Goal: Transaction & Acquisition: Purchase product/service

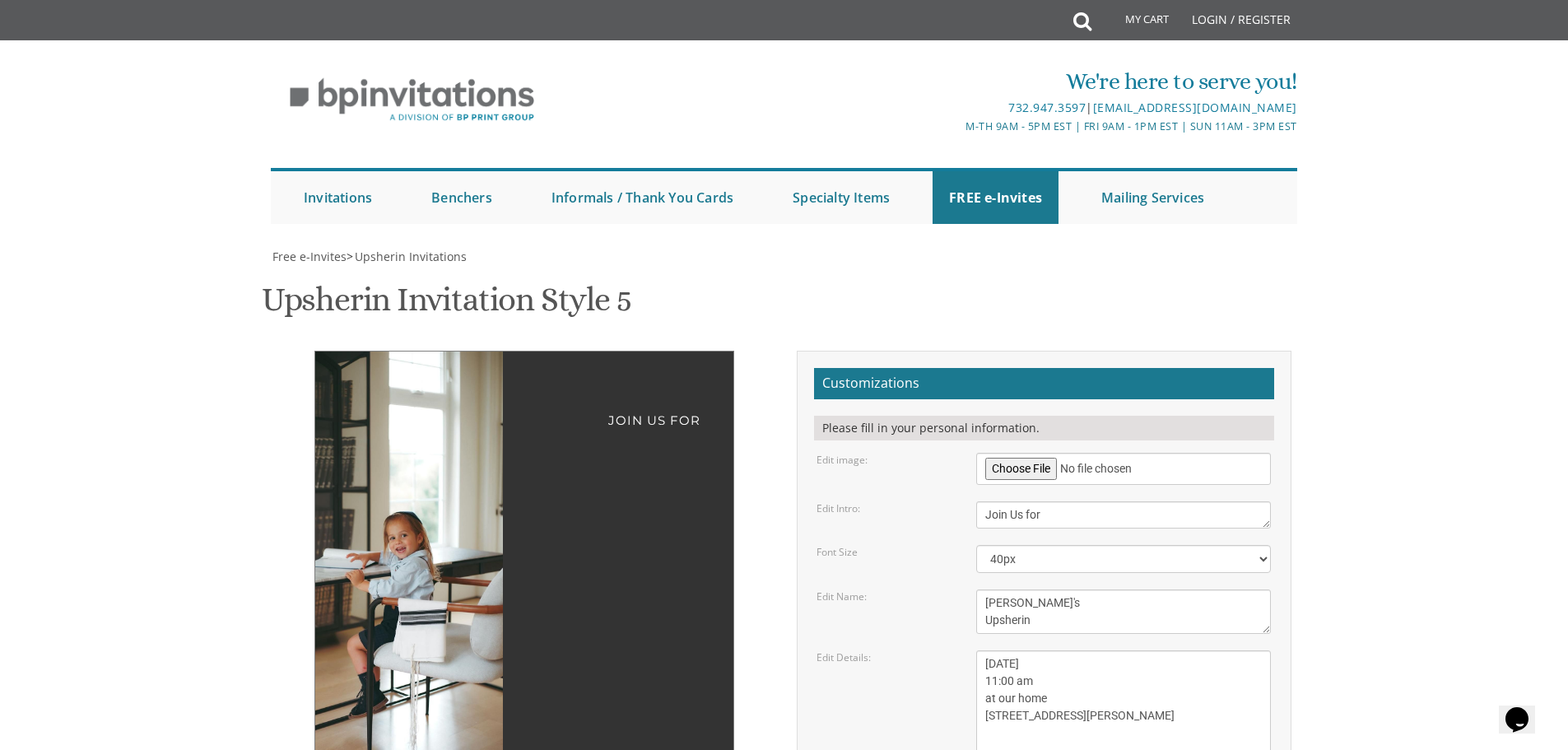
scroll to position [17, 0]
drag, startPoint x: 599, startPoint y: 157, endPoint x: 690, endPoint y: 258, distance: 135.9
click at [690, 350] on div "Join Us for [PERSON_NAME]'s Upsherin [DATE] 11:00 am at our home [STREET_ADDRES…" at bounding box center [524, 714] width 420 height 729
click at [687, 434] on div "[PERSON_NAME]'s Upsherin" at bounding box center [524, 655] width 352 height 443
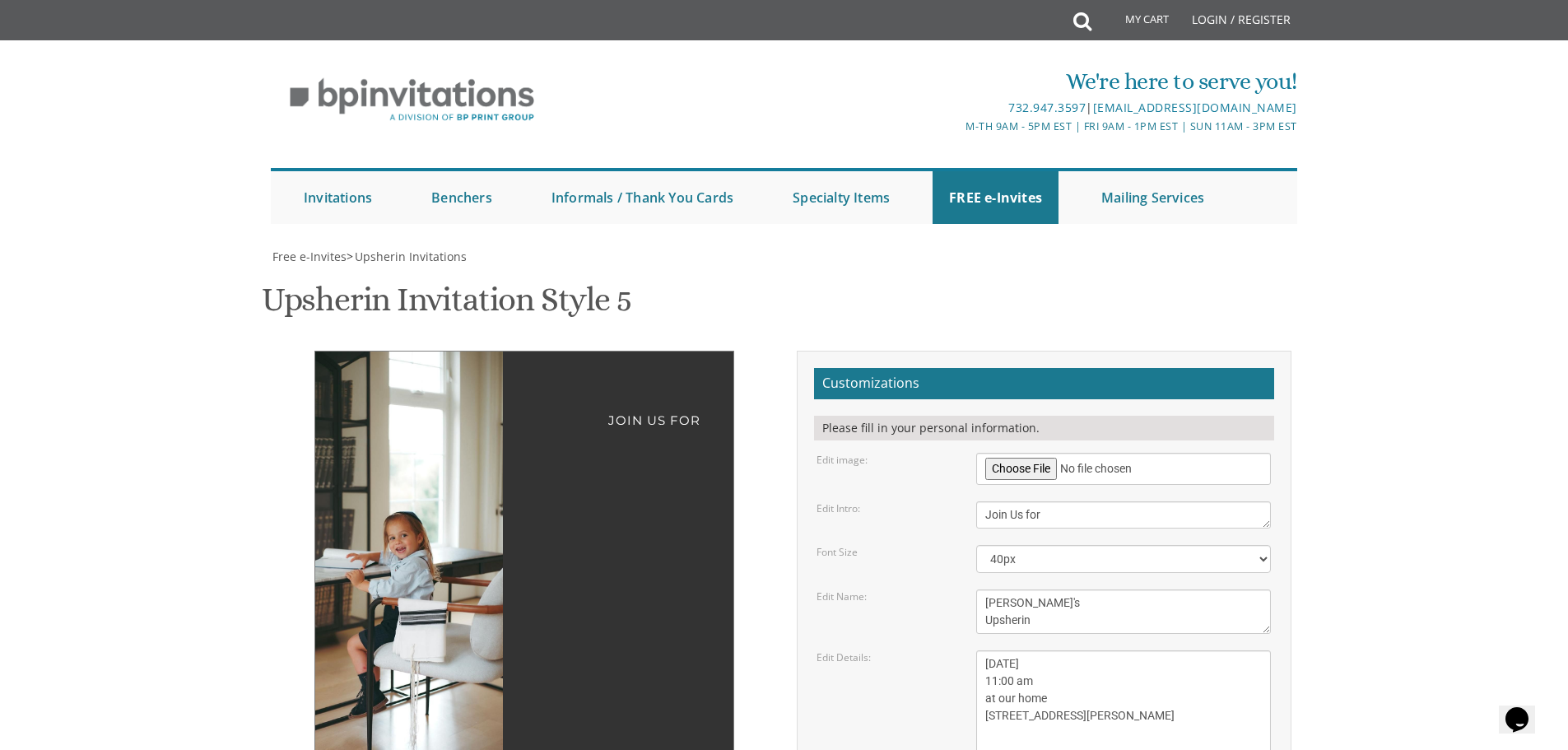
click at [1038, 501] on textarea "Please join us for" at bounding box center [1124, 514] width 295 height 27
click at [1057, 501] on textarea "Please join us for" at bounding box center [1124, 514] width 295 height 27
click at [786, 468] on div "Customizations Please fill in your personal information. Edit image:" at bounding box center [1043, 666] width 519 height 631
drag, startPoint x: 1035, startPoint y: 334, endPoint x: 1000, endPoint y: 336, distance: 35.1
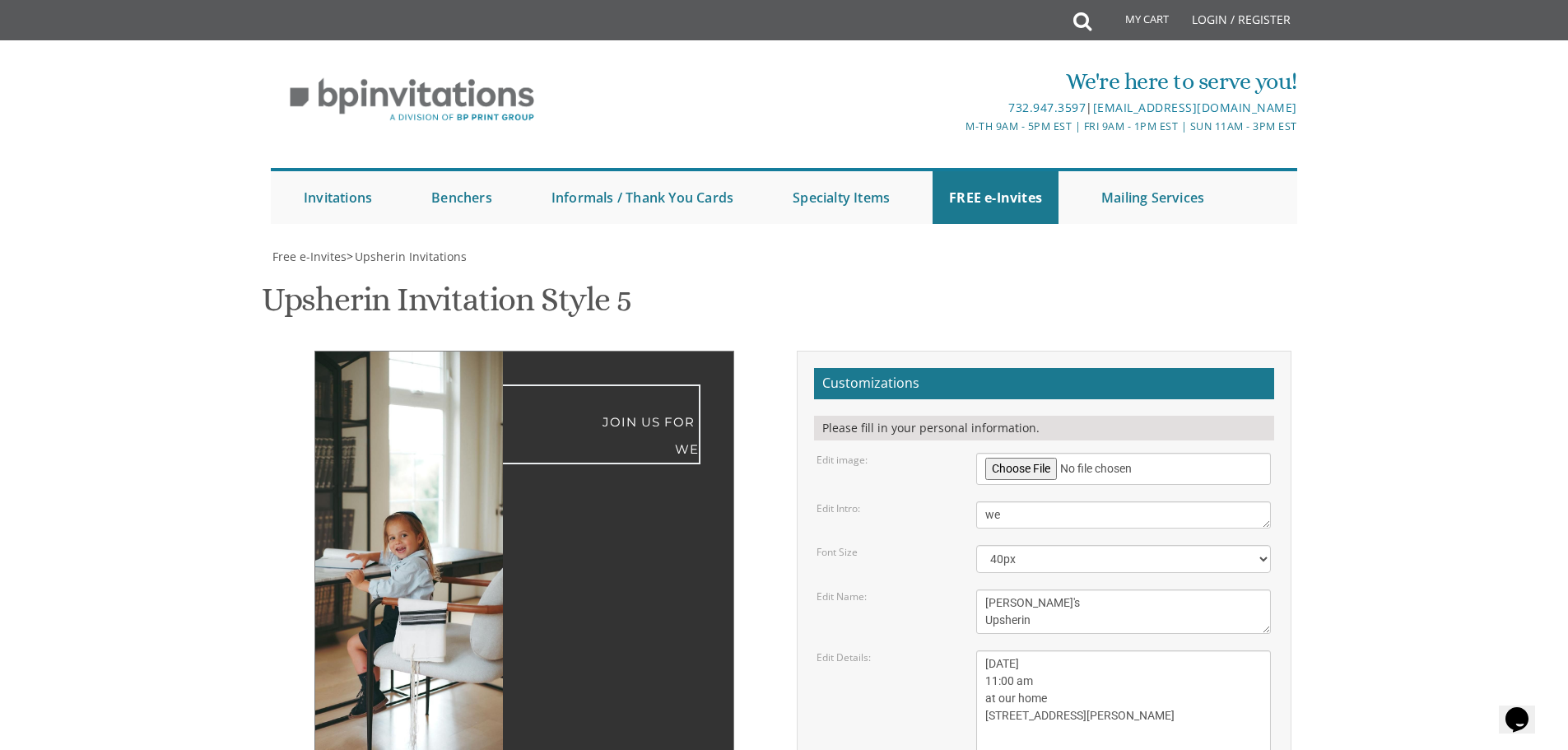
click at [1000, 501] on textarea "Please join us for" at bounding box center [1124, 514] width 295 height 27
click at [1023, 501] on textarea "Please join us for" at bounding box center [1124, 514] width 295 height 27
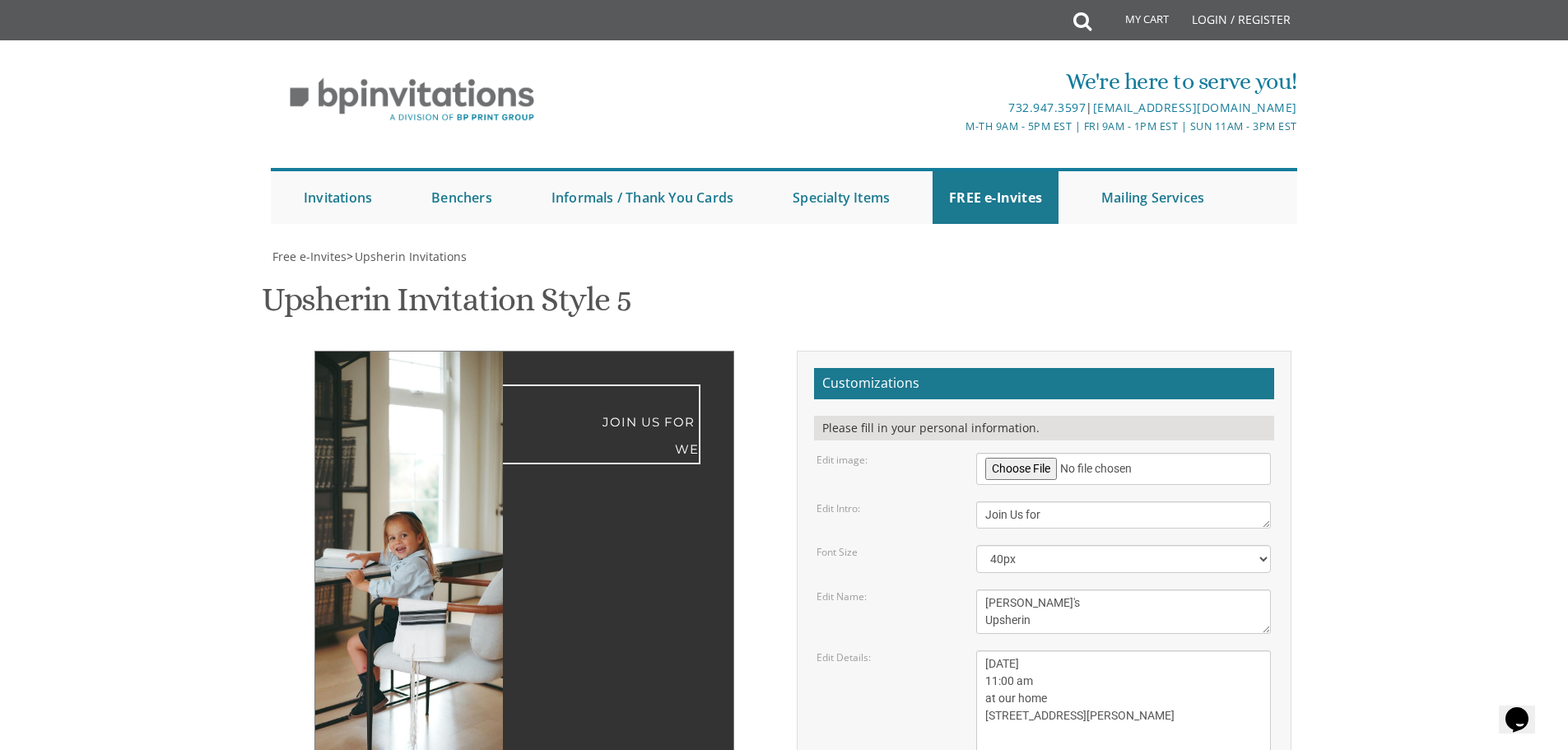
type textarea "Join Us for"
drag, startPoint x: 1269, startPoint y: 362, endPoint x: 1295, endPoint y: 362, distance: 26.0
click at [1270, 368] on form "Customizations Please fill in your personal information. Edit image: Edit Intro…" at bounding box center [1044, 660] width 460 height 585
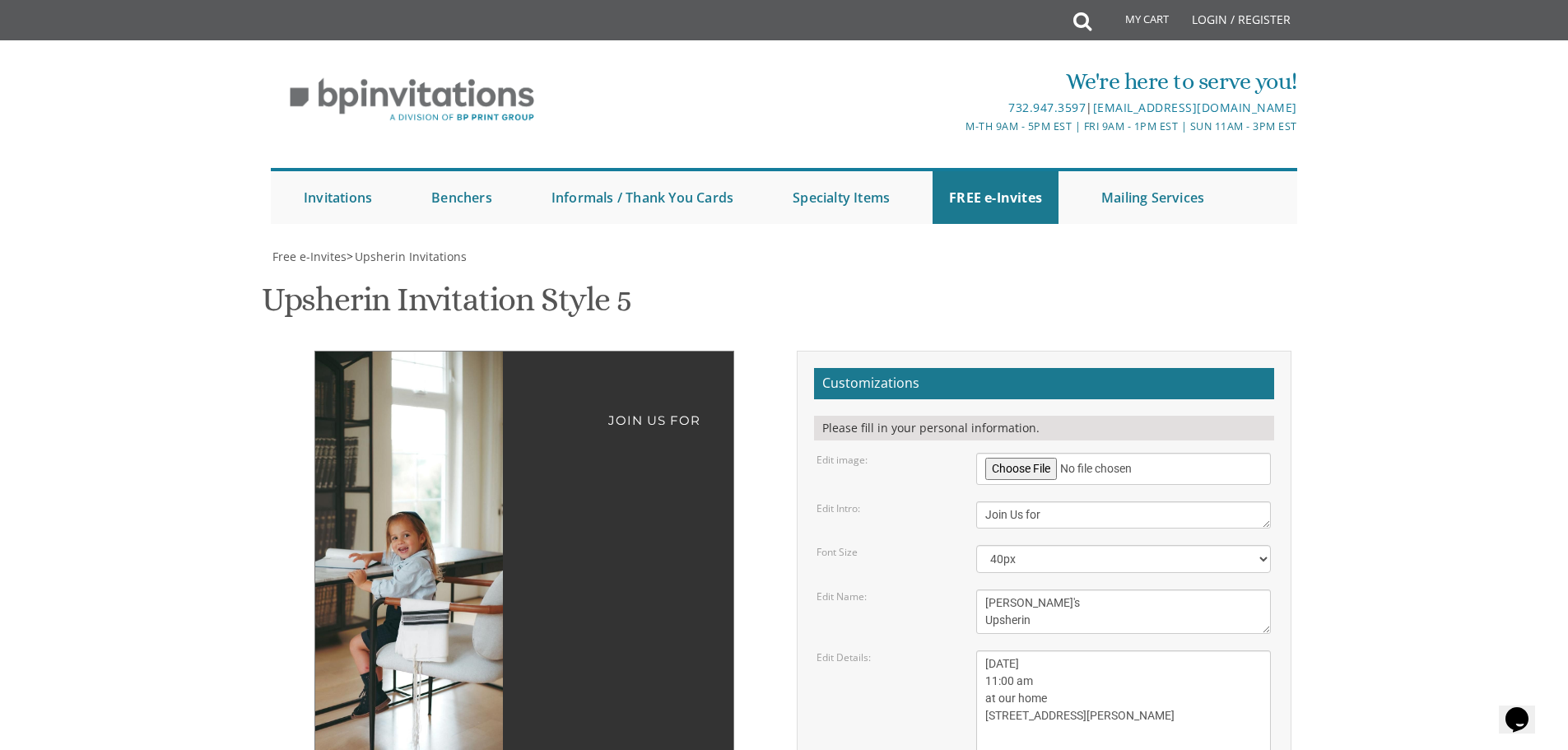
click at [492, 515] on img at bounding box center [379, 559] width 277 height 415
drag, startPoint x: 1026, startPoint y: 336, endPoint x: 1040, endPoint y: 342, distance: 15.2
click at [1025, 501] on textarea "Please join us for" at bounding box center [1124, 514] width 295 height 27
drag, startPoint x: 1037, startPoint y: 327, endPoint x: 951, endPoint y: 273, distance: 101.5
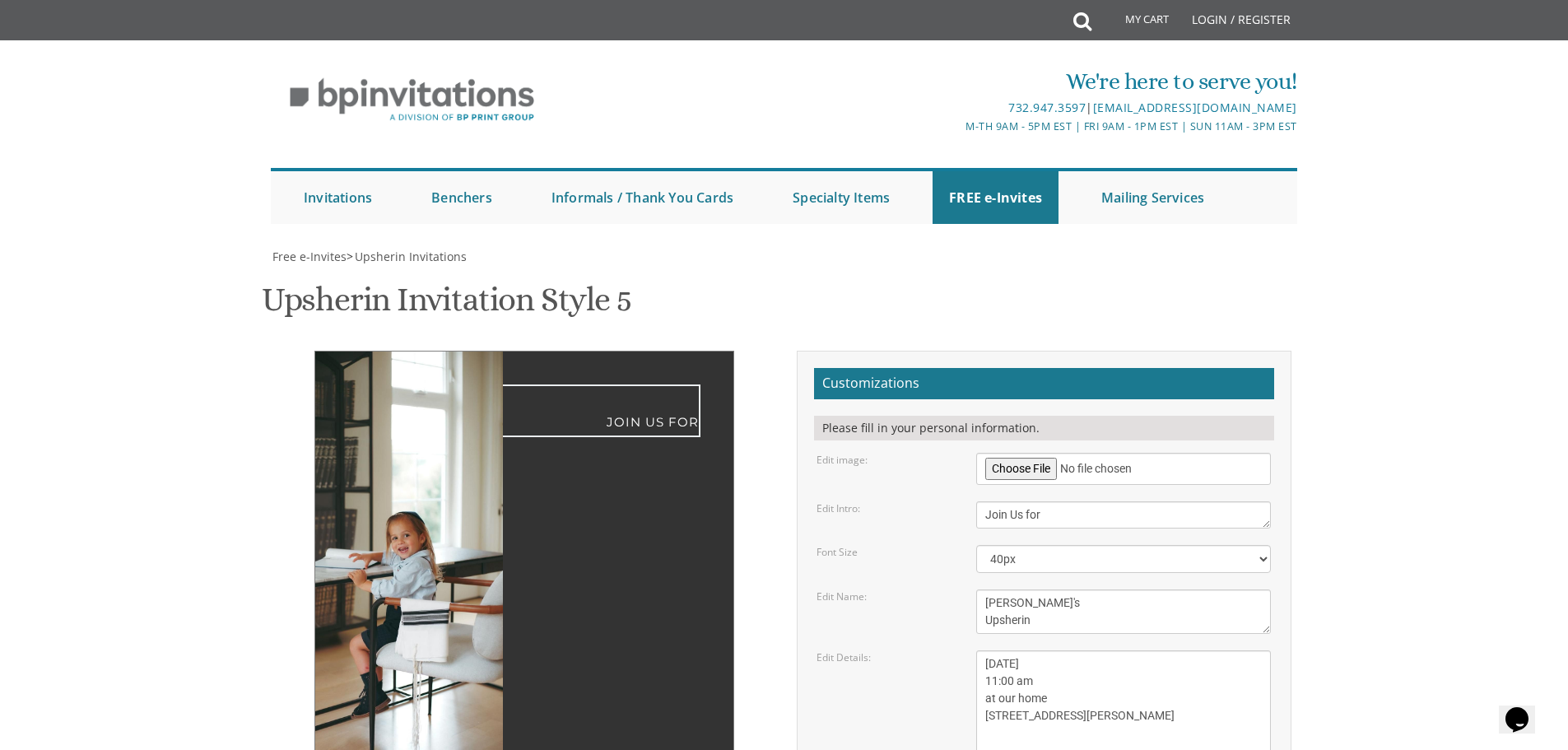
click at [951, 368] on form "Customizations Please fill in your personal information. Edit image: Edit Intro…" at bounding box center [1044, 660] width 460 height 585
paste textarea
click at [915, 544] on div "Font Size 20px 30px 40px 50px" at bounding box center [1043, 559] width 479 height 28
click at [1068, 501] on textarea "Please join us for" at bounding box center [1124, 514] width 295 height 27
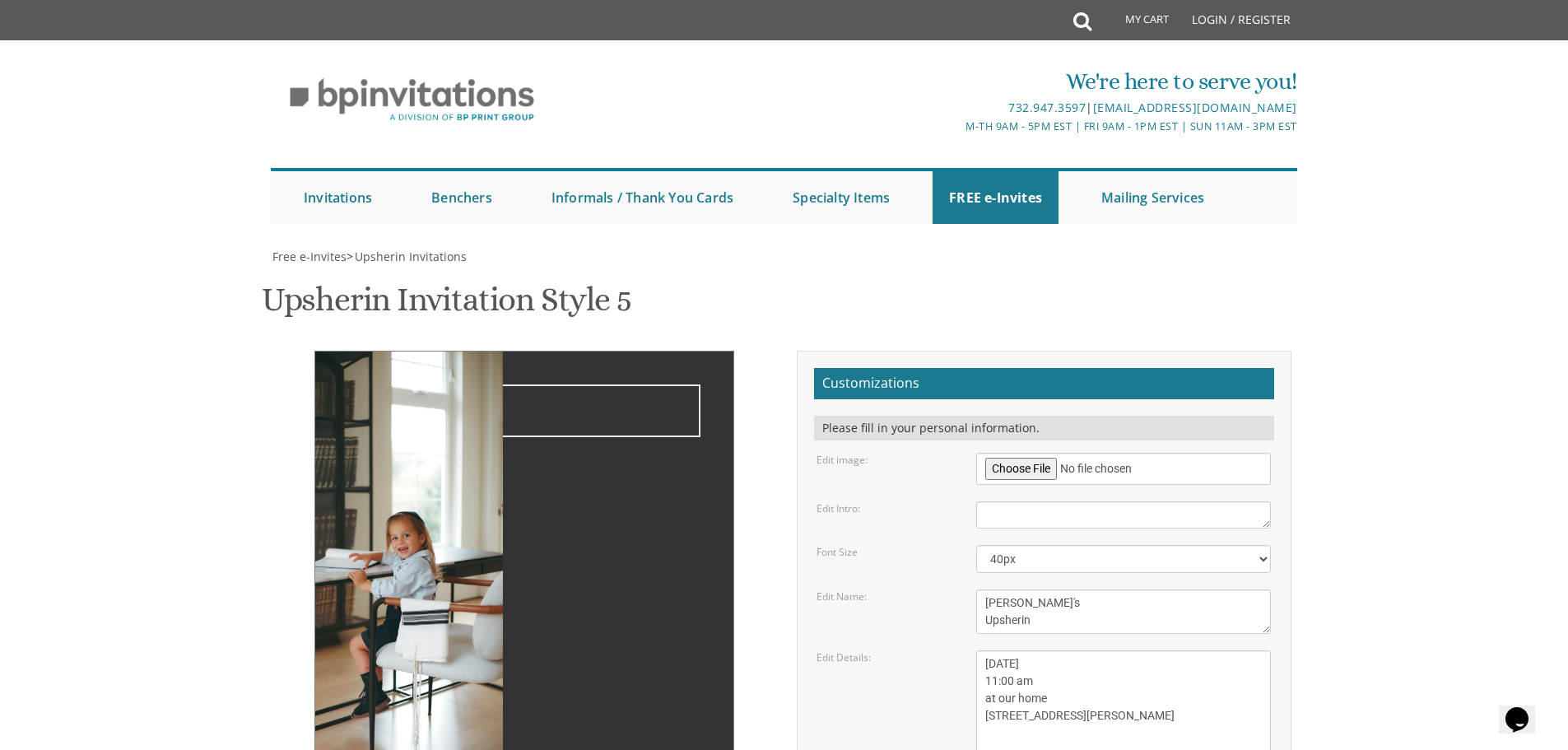
scroll to position [0, 0]
drag, startPoint x: 1038, startPoint y: 337, endPoint x: 977, endPoint y: 283, distance: 81.5
click at [977, 368] on form "Customizations Please fill in your personal information. Edit image: Edit Intro…" at bounding box center [1044, 660] width 460 height 585
drag, startPoint x: 1037, startPoint y: 327, endPoint x: 1038, endPoint y: 345, distance: 18.0
click at [1037, 501] on textarea "Please join us for" at bounding box center [1124, 514] width 295 height 27
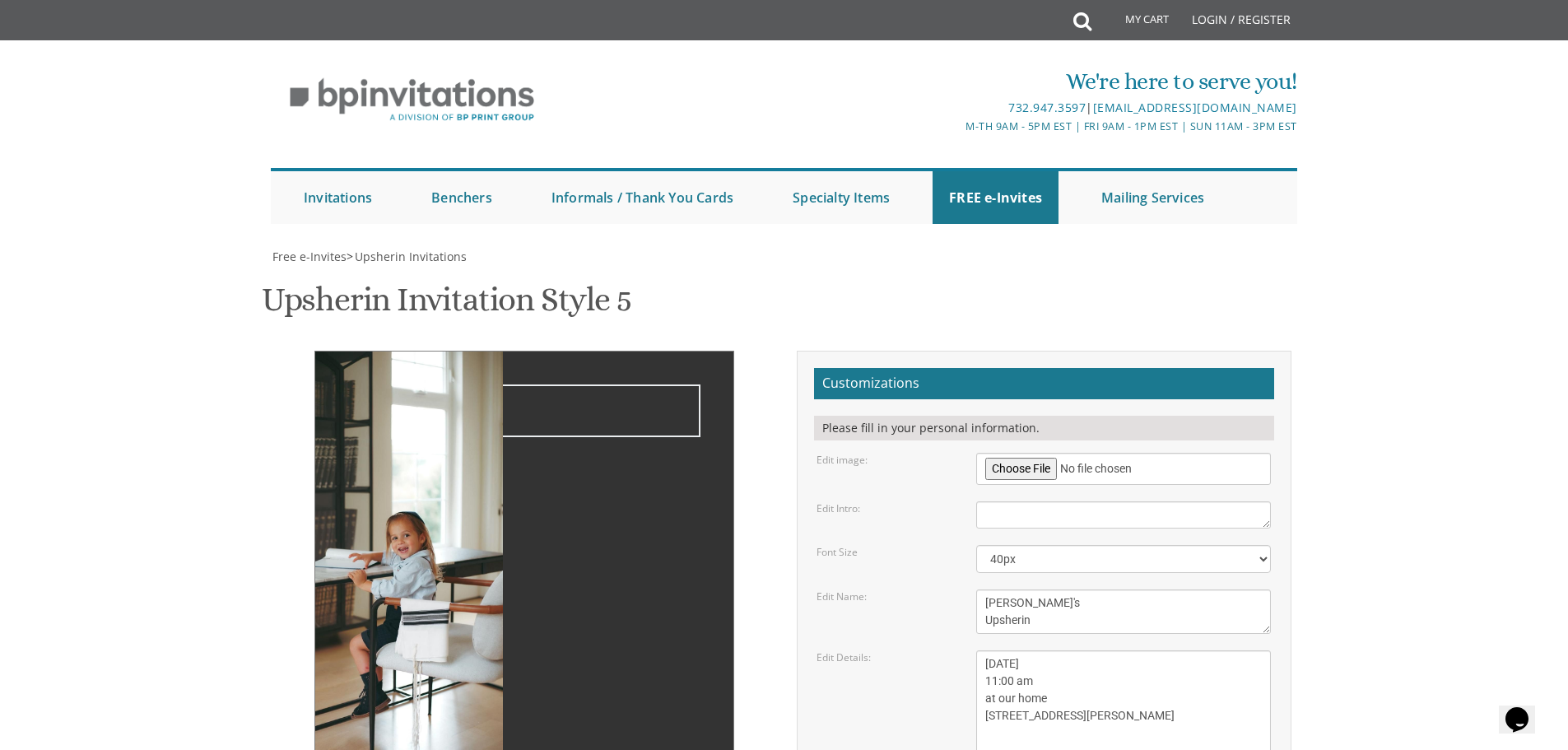
paste textarea ""WITH GRETTITUDE TO [PERSON_NAME] WE WOULD APPRECIATE IF YOU WOULD JOIN US FOR""
click at [1043, 501] on textarea "Please join us for" at bounding box center [1124, 514] width 295 height 27
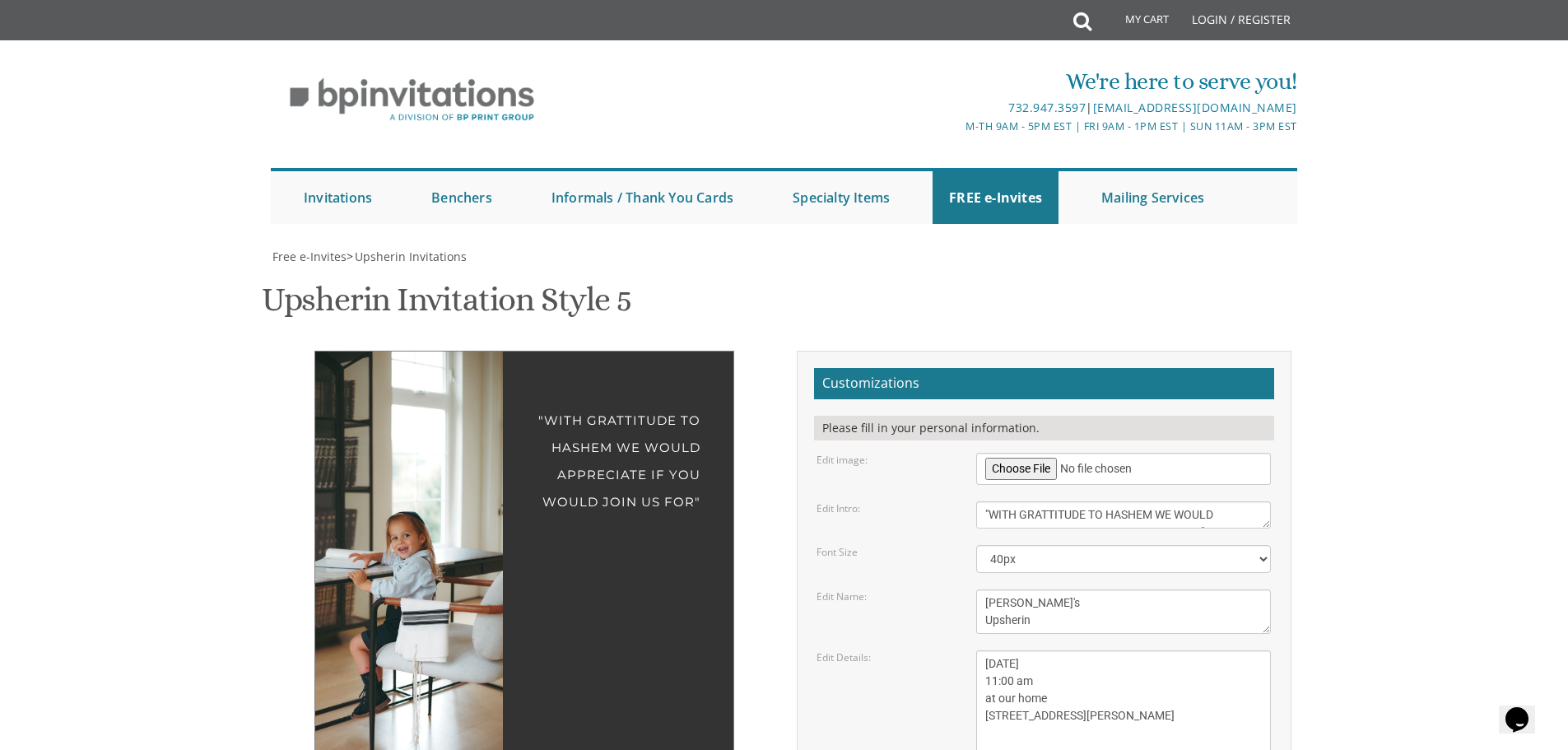
drag, startPoint x: 989, startPoint y: 342, endPoint x: 961, endPoint y: 337, distance: 28.4
click at [962, 501] on div "Edit Intro: Please join us for" at bounding box center [1043, 514] width 479 height 27
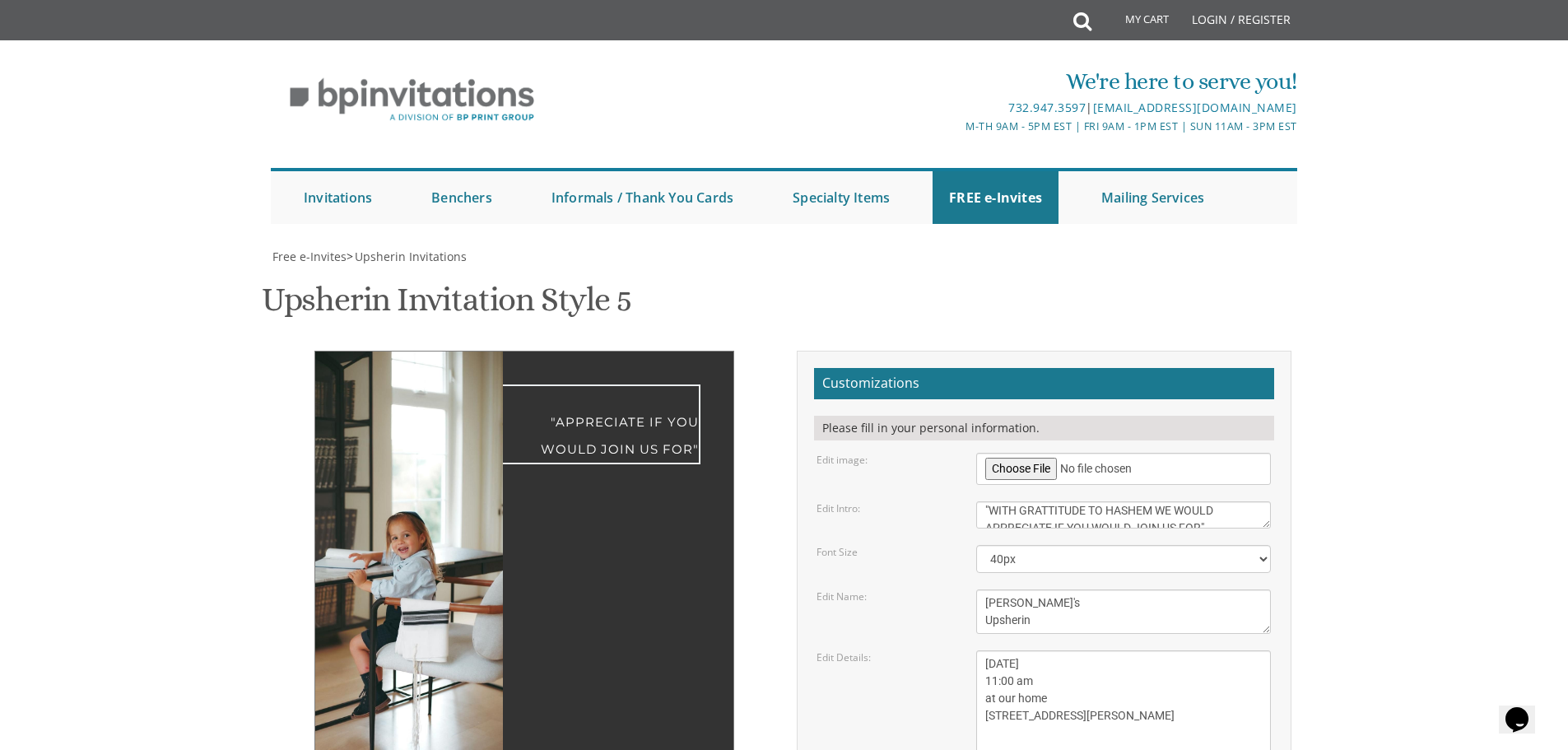
click at [993, 501] on textarea "Please join us for" at bounding box center [1124, 514] width 295 height 27
click at [991, 501] on textarea "Please join us for" at bounding box center [1124, 514] width 295 height 27
click at [988, 501] on textarea "Please join us for" at bounding box center [1124, 514] width 295 height 27
click at [1169, 501] on textarea "Please join us for" at bounding box center [1124, 514] width 295 height 27
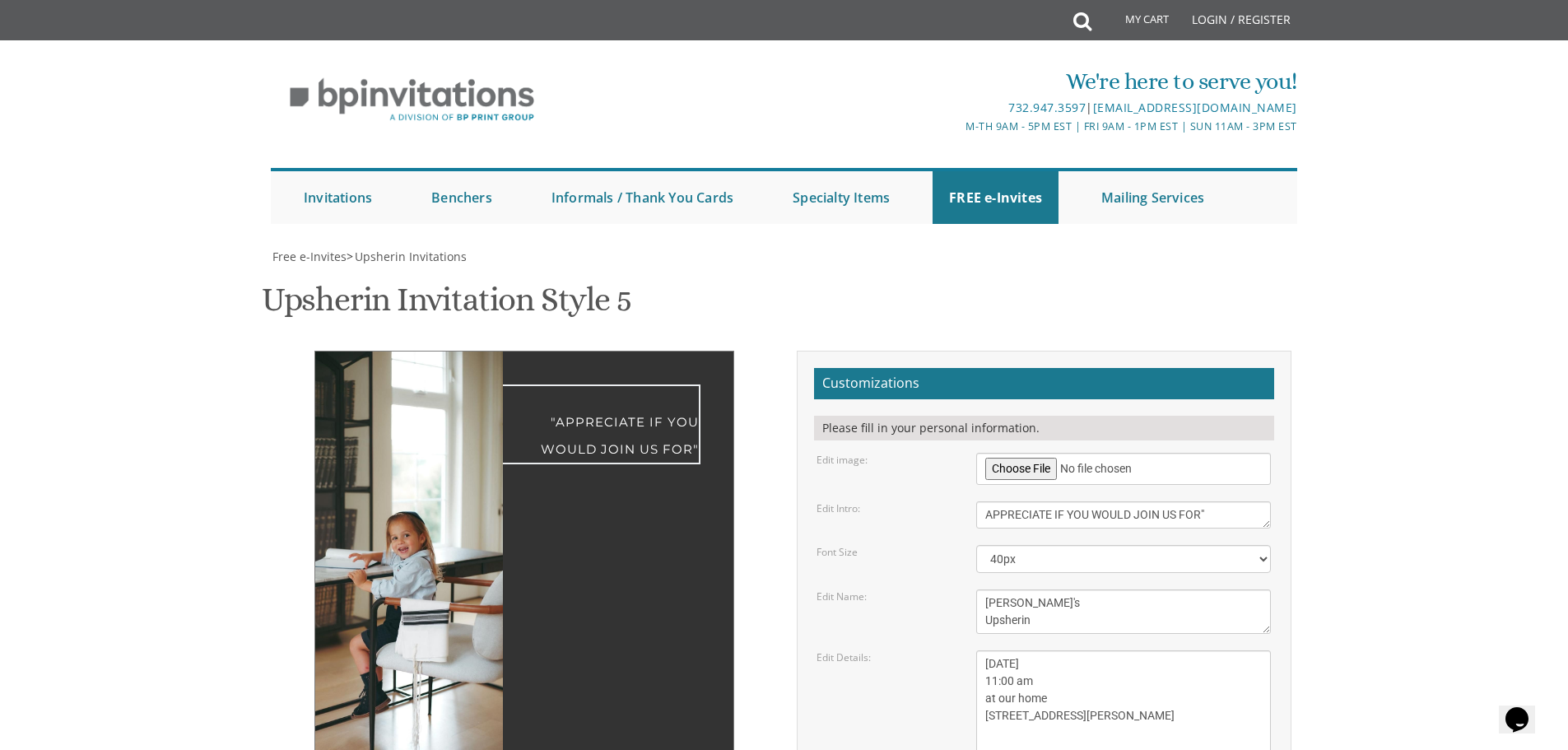
scroll to position [17, 0]
type textarea "WITH GRATTITUDE TO HASHEM WE WOULD APPRECIATE IF YOU WOULD JOIN US FOR"
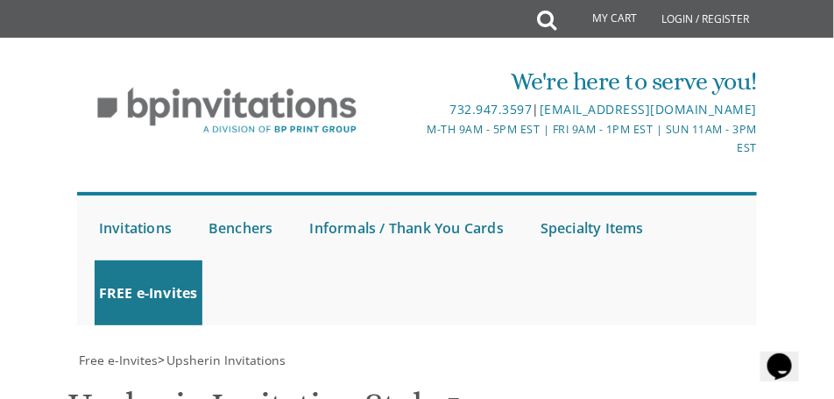
scroll to position [317, 0]
drag, startPoint x: 788, startPoint y: 128, endPoint x: 754, endPoint y: 126, distance: 34.2
drag, startPoint x: 131, startPoint y: 107, endPoint x: 142, endPoint y: 103, distance: 11.1
